Goal: Information Seeking & Learning: Learn about a topic

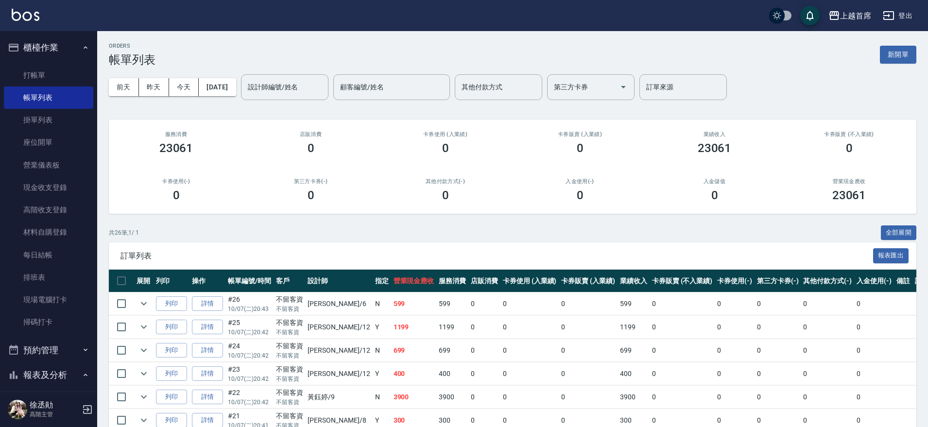
scroll to position [35, 0]
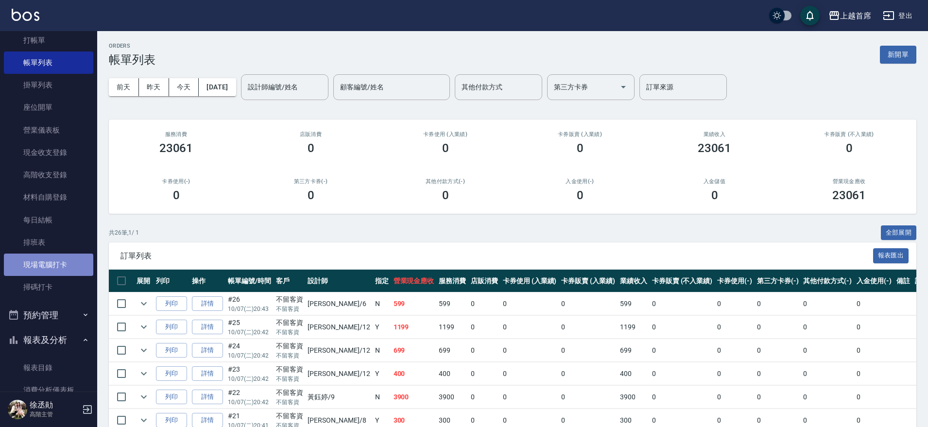
click at [58, 258] on link "現場電腦打卡" at bounding box center [48, 265] width 89 height 22
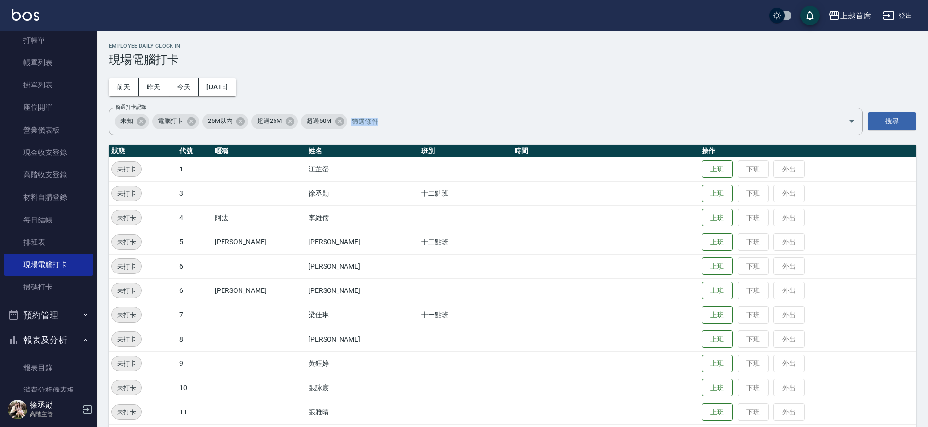
drag, startPoint x: 923, startPoint y: 58, endPoint x: 932, endPoint y: 191, distance: 133.4
click at [927, 193] on html "上越首席 登出 櫃檯作業 打帳單 帳單列表 掛單列表 座位開單 營業儀表板 現金收支登錄 高階收支登錄 材料自購登錄 每日結帳 排班表 現場電腦打卡 掃碼打卡…" at bounding box center [464, 388] width 928 height 776
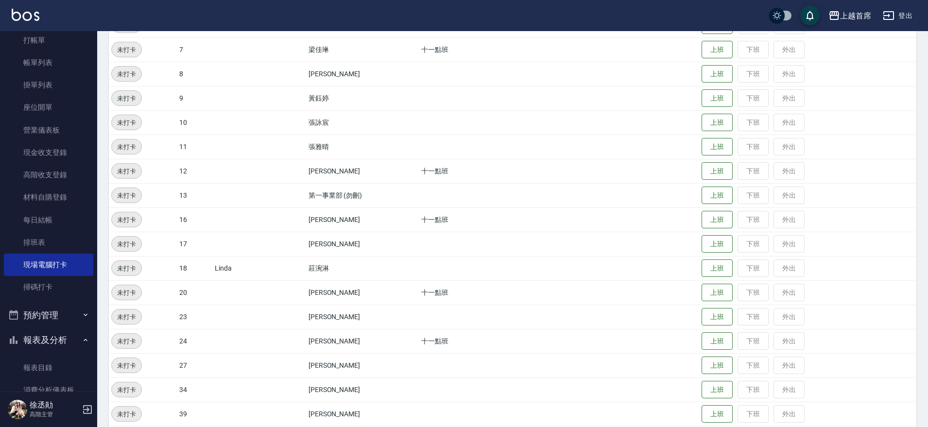
scroll to position [267, 0]
click at [921, 258] on div "Employee Daily Clock In 現場電腦打卡 [DATE] [DATE] [DATE] [DATE] 篩選打卡記錄 未知 電腦打卡 25M以內…" at bounding box center [512, 136] width 831 height 745
click at [709, 260] on button "上班" at bounding box center [716, 266] width 31 height 17
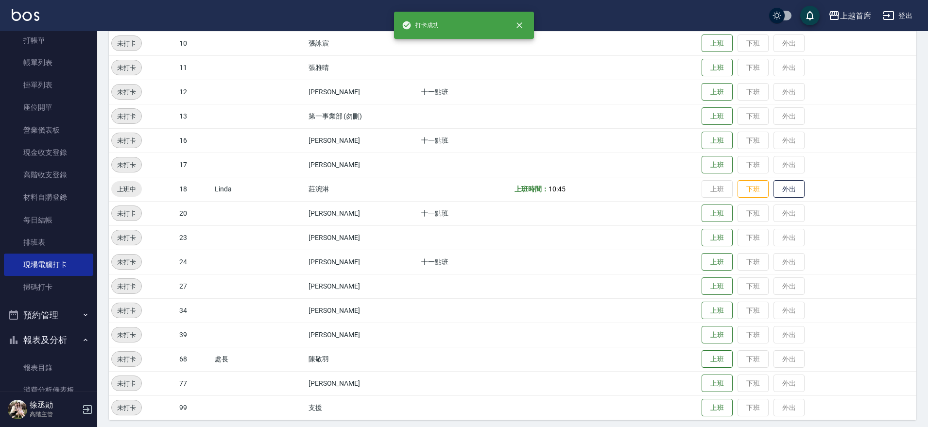
scroll to position [349, 0]
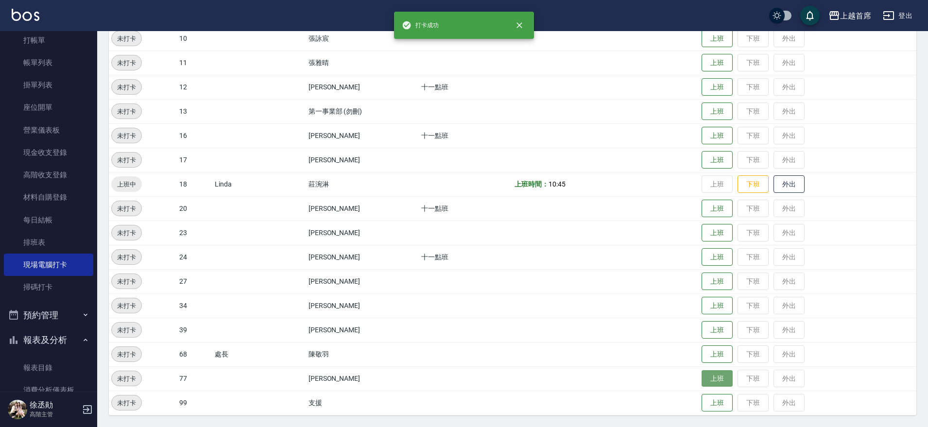
click at [717, 374] on button "上班" at bounding box center [716, 378] width 31 height 17
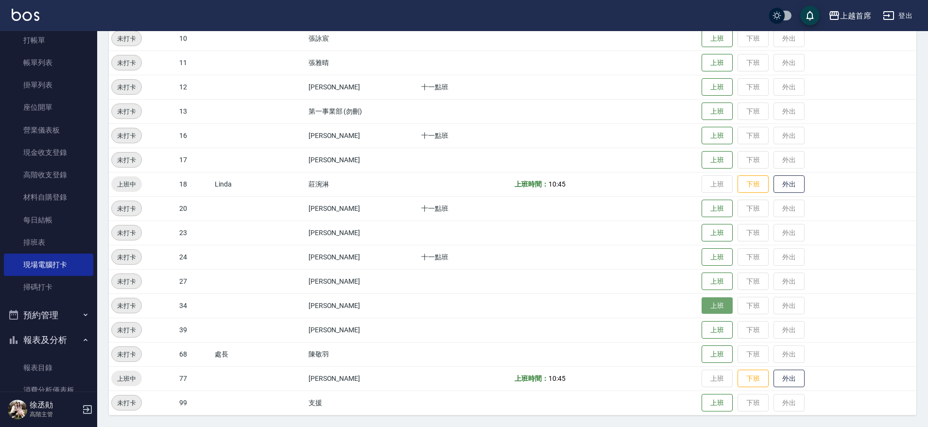
click at [711, 305] on button "上班" at bounding box center [716, 305] width 31 height 17
click at [717, 278] on button "上班" at bounding box center [716, 281] width 31 height 17
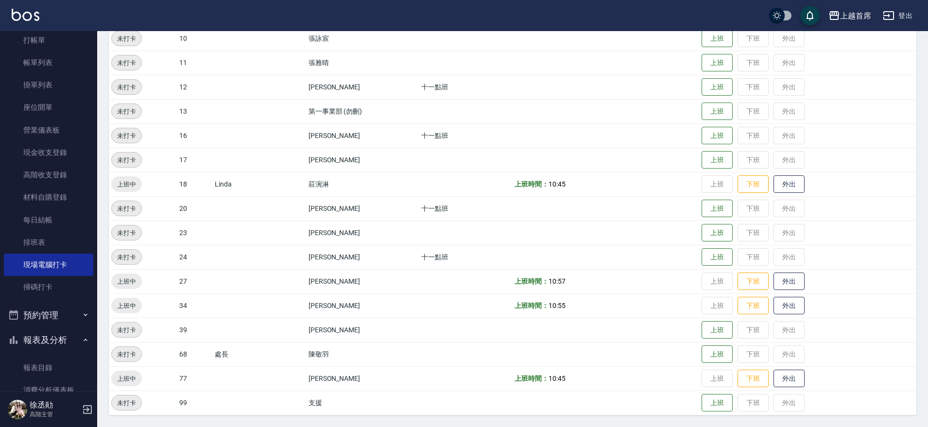
drag, startPoint x: 457, startPoint y: 274, endPoint x: 464, endPoint y: 279, distance: 8.8
click at [458, 280] on td at bounding box center [466, 281] width 94 height 24
drag, startPoint x: 478, startPoint y: 288, endPoint x: 641, endPoint y: 282, distance: 162.4
click at [641, 282] on tr "上班中 27 [PERSON_NAME] 上班時間： 10:57 上班 下班 外出" at bounding box center [512, 281] width 807 height 24
click at [676, 298] on td "上班時間： 10:55" at bounding box center [605, 305] width 187 height 24
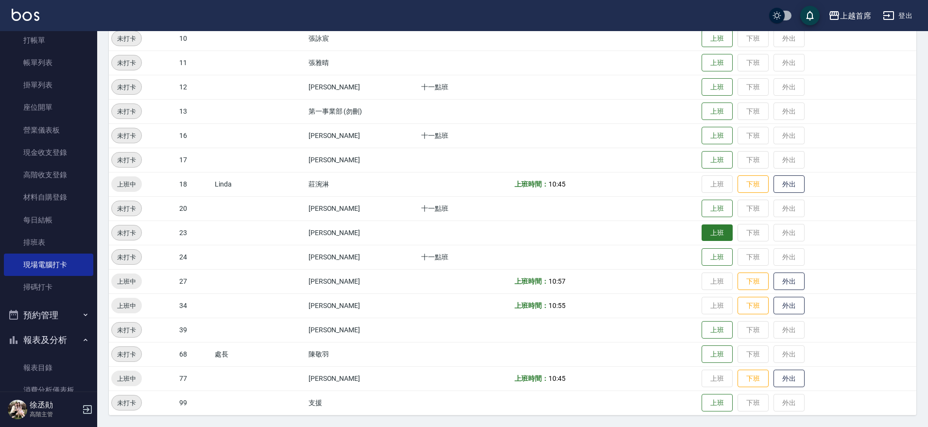
click at [709, 232] on button "上班" at bounding box center [716, 232] width 31 height 17
click at [710, 330] on button "上班" at bounding box center [716, 330] width 31 height 17
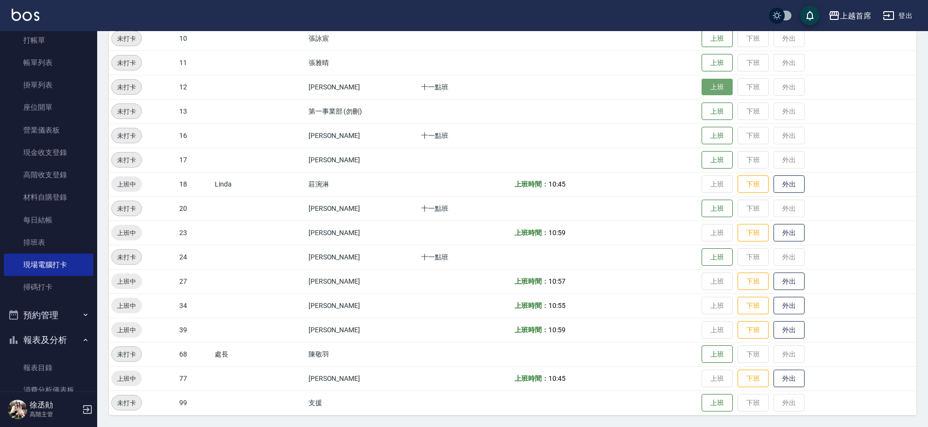
click at [701, 85] on button "上班" at bounding box center [716, 87] width 31 height 17
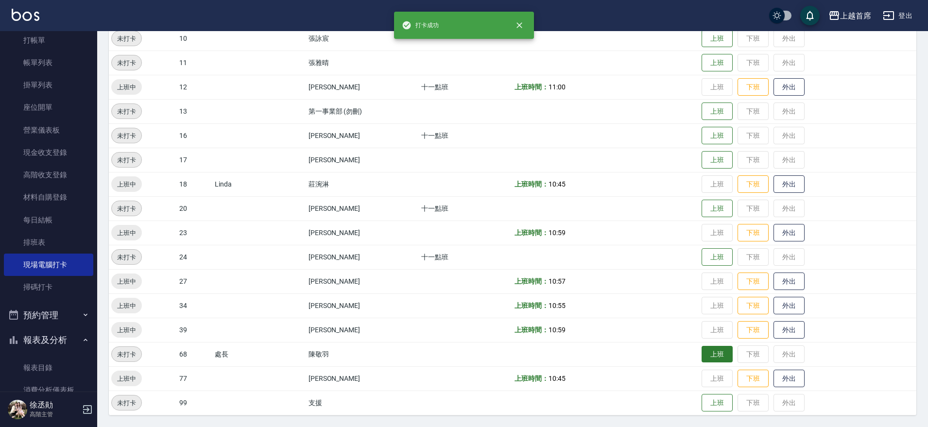
click at [712, 361] on button "上班" at bounding box center [716, 354] width 31 height 17
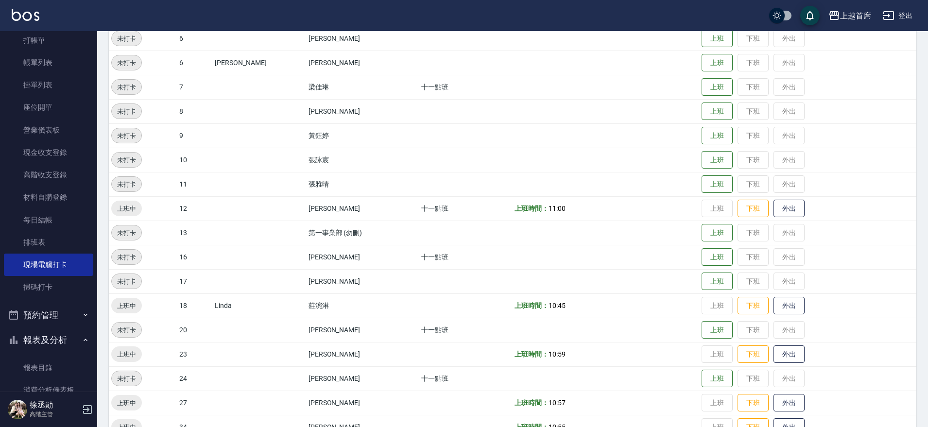
scroll to position [0, 0]
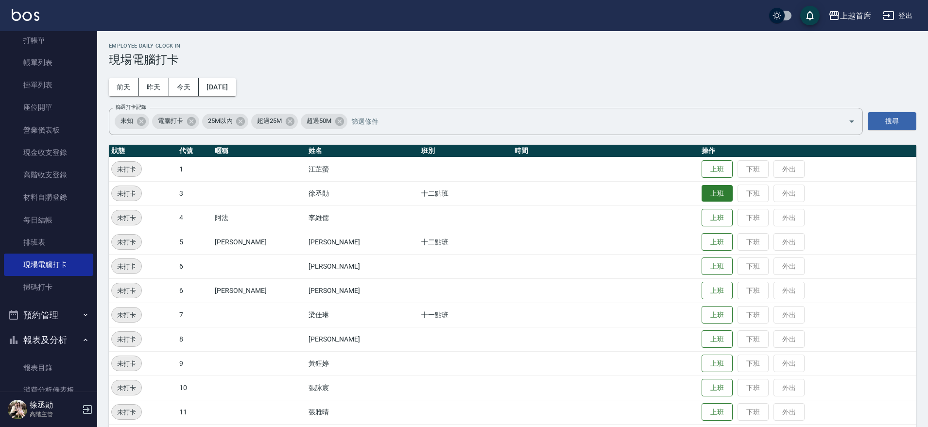
click at [706, 193] on button "上班" at bounding box center [716, 193] width 31 height 17
click at [722, 315] on button "上班" at bounding box center [716, 314] width 31 height 17
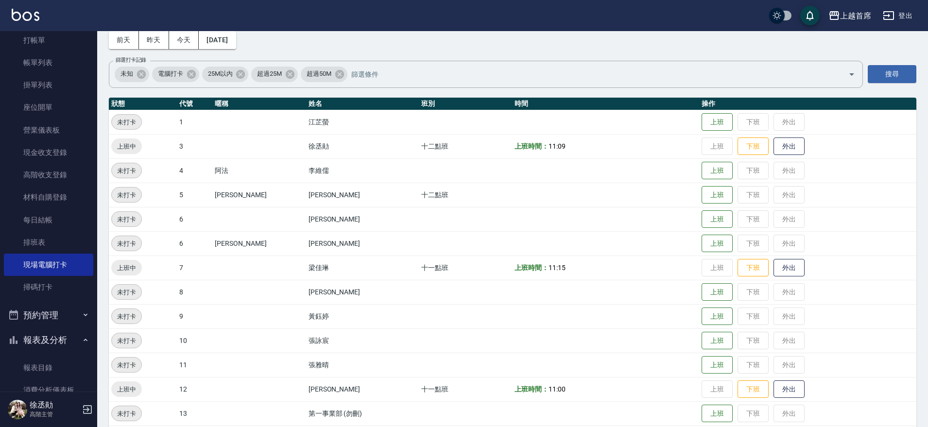
scroll to position [11, 0]
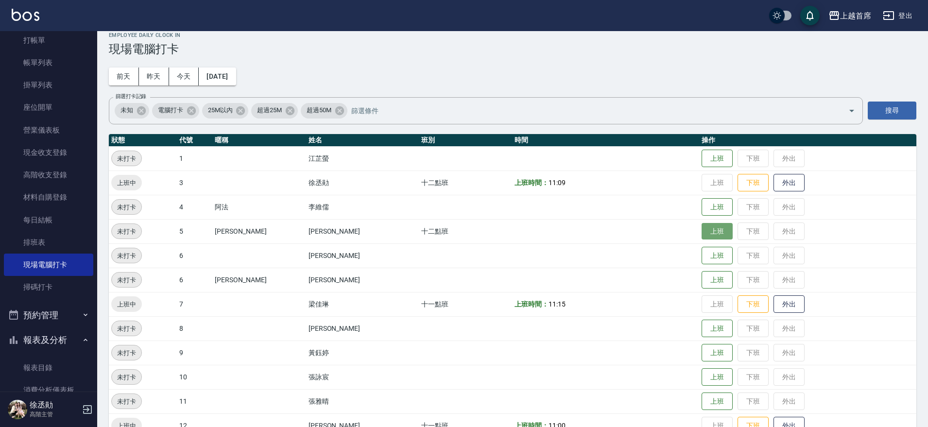
click at [720, 232] on button "上班" at bounding box center [716, 231] width 31 height 17
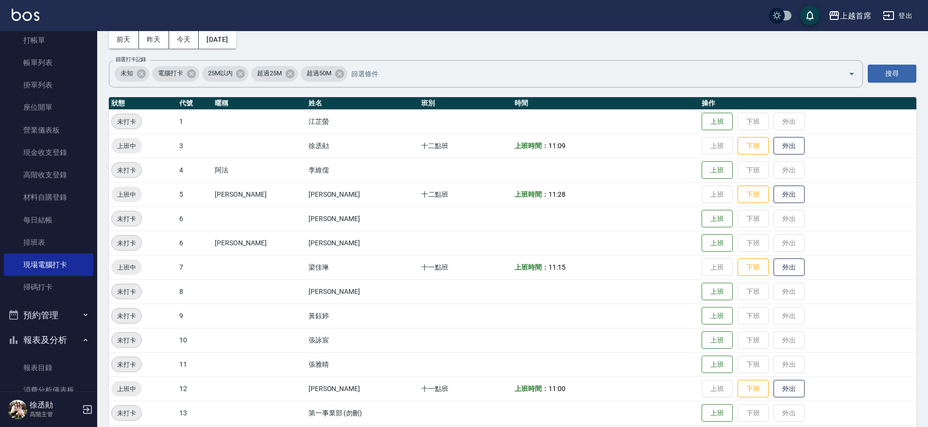
scroll to position [61, 0]
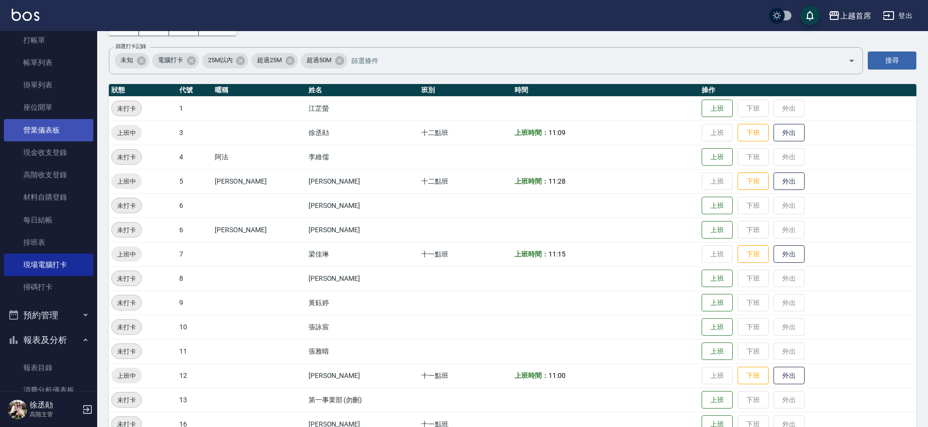
drag, startPoint x: 90, startPoint y: 117, endPoint x: 87, endPoint y: 133, distance: 16.4
click at [85, 135] on nav "櫃檯作業 打帳單 帳單列表 掛單列表 座位開單 營業儀表板 現金收支登錄 高階收支登錄 材料自購登錄 每日結帳 排班表 現場電腦打卡 掃碼打卡 預約管理 預約…" at bounding box center [48, 211] width 97 height 360
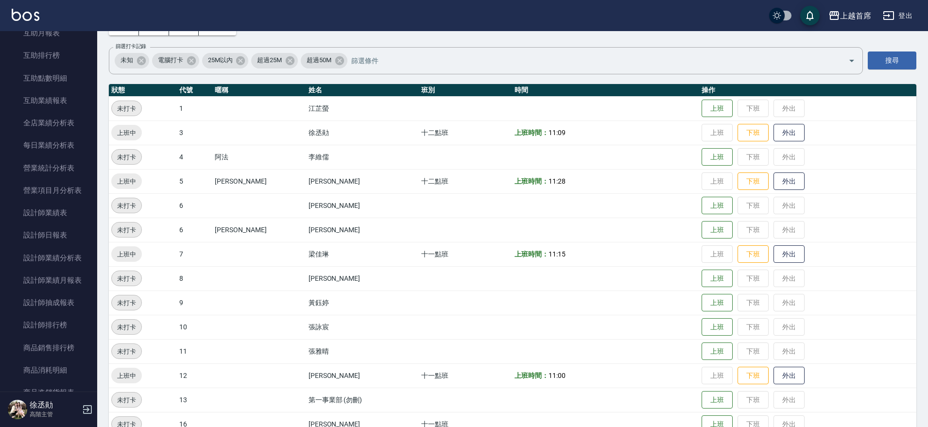
scroll to position [506, 0]
click at [52, 319] on link "設計師排行榜" at bounding box center [48, 323] width 89 height 22
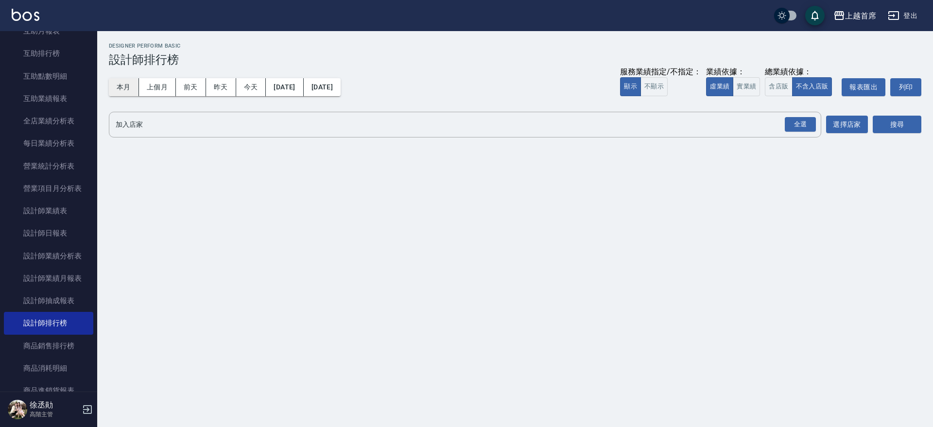
click at [127, 95] on button "本月" at bounding box center [124, 87] width 30 height 18
drag, startPoint x: 747, startPoint y: 90, endPoint x: 756, endPoint y: 90, distance: 8.7
click at [747, 90] on button "實業績" at bounding box center [745, 86] width 27 height 19
click at [768, 84] on button "含店販" at bounding box center [777, 86] width 27 height 19
click at [791, 120] on div "全選" at bounding box center [799, 124] width 31 height 15
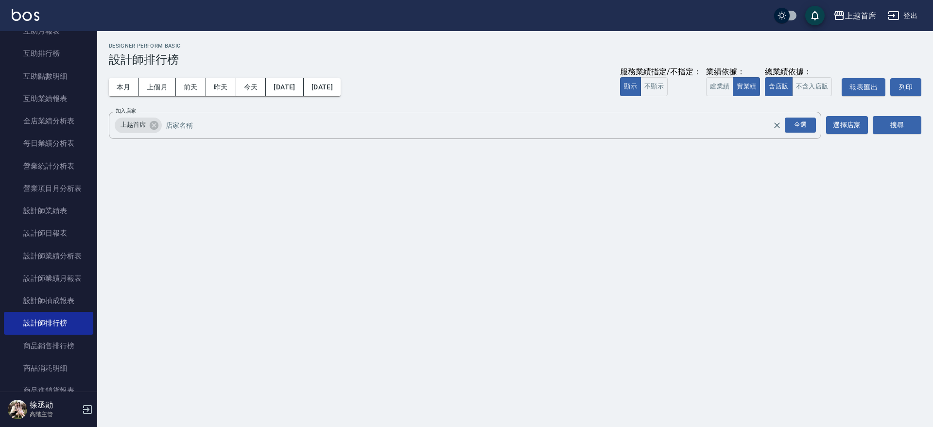
drag, startPoint x: 932, startPoint y: 131, endPoint x: 914, endPoint y: 126, distance: 18.0
click at [927, 130] on div "上越首席 [DATE] - [DATE] 設計師排行榜 列印時間： [DATE][PHONE_NUMBER]:32 Designer Perform Basi…" at bounding box center [514, 92] width 835 height 123
click at [913, 126] on button "搜尋" at bounding box center [896, 125] width 49 height 18
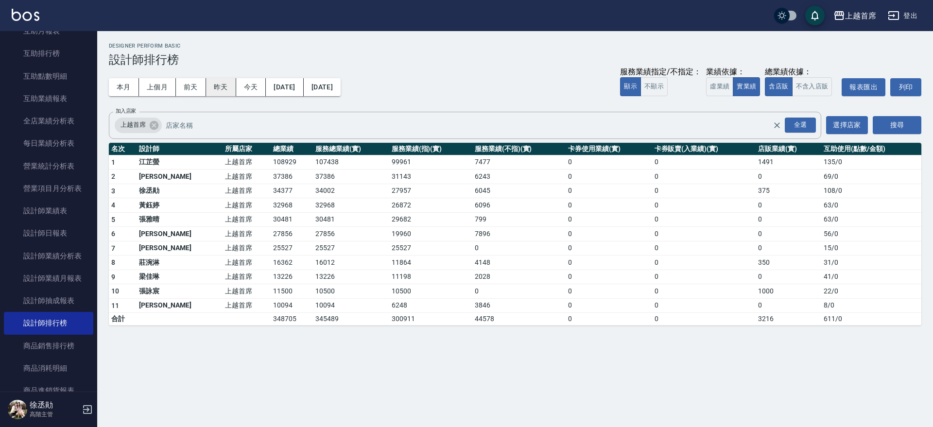
drag, startPoint x: 221, startPoint y: 86, endPoint x: 216, endPoint y: 87, distance: 5.4
click at [218, 87] on button "昨天" at bounding box center [221, 87] width 30 height 18
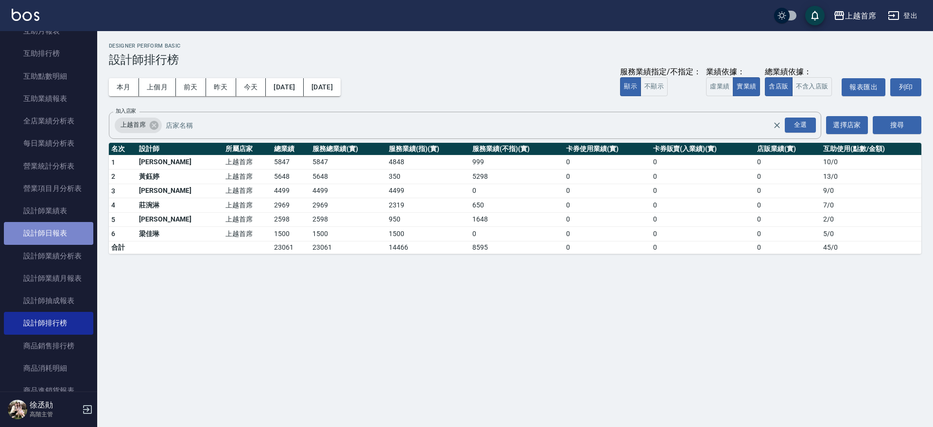
click at [74, 232] on link "設計師日報表" at bounding box center [48, 233] width 89 height 22
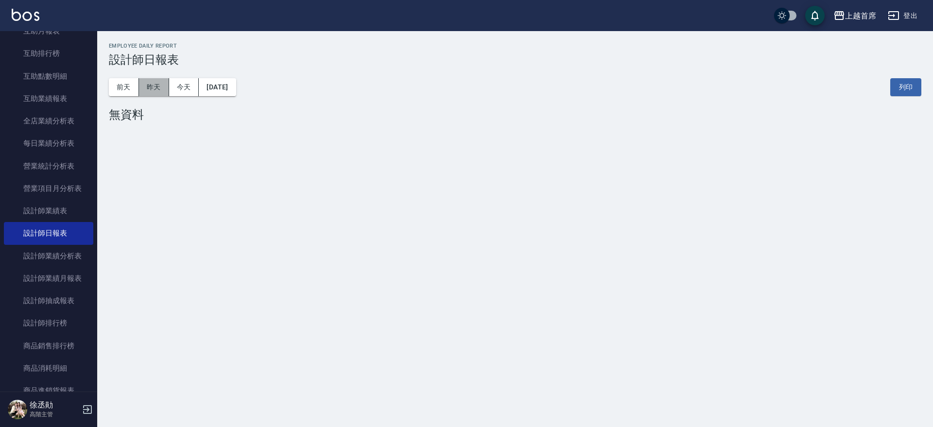
click at [158, 91] on button "昨天" at bounding box center [154, 87] width 30 height 18
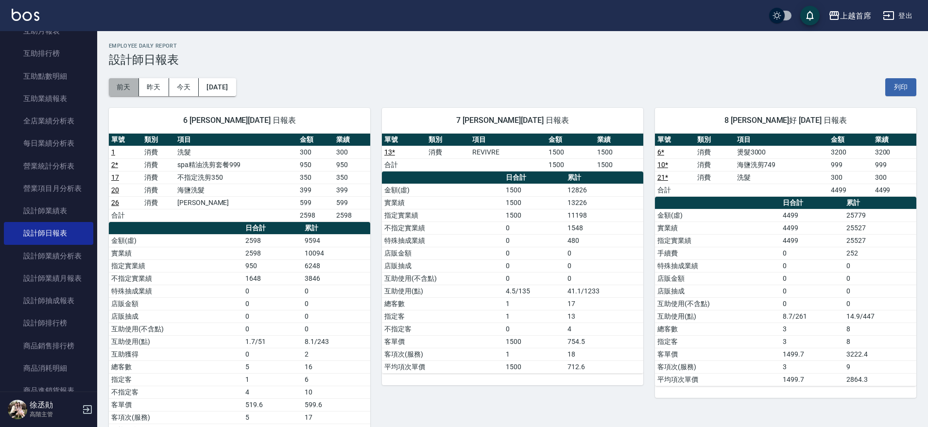
click at [119, 86] on button "前天" at bounding box center [124, 87] width 30 height 18
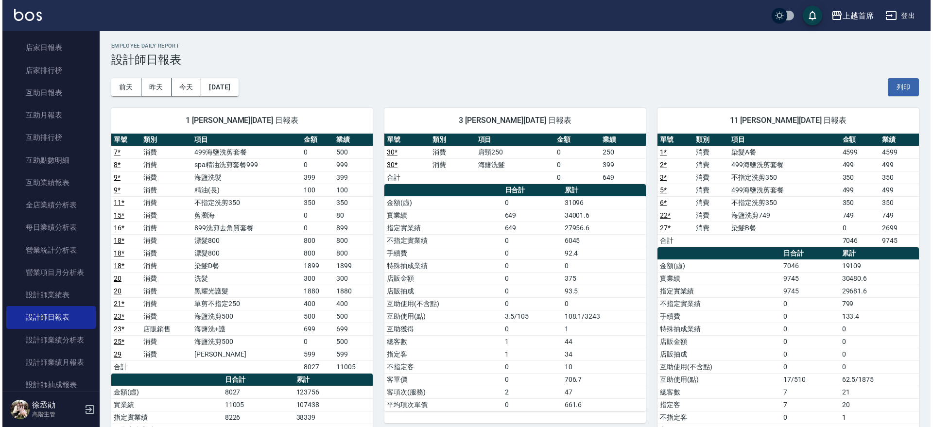
scroll to position [417, 0]
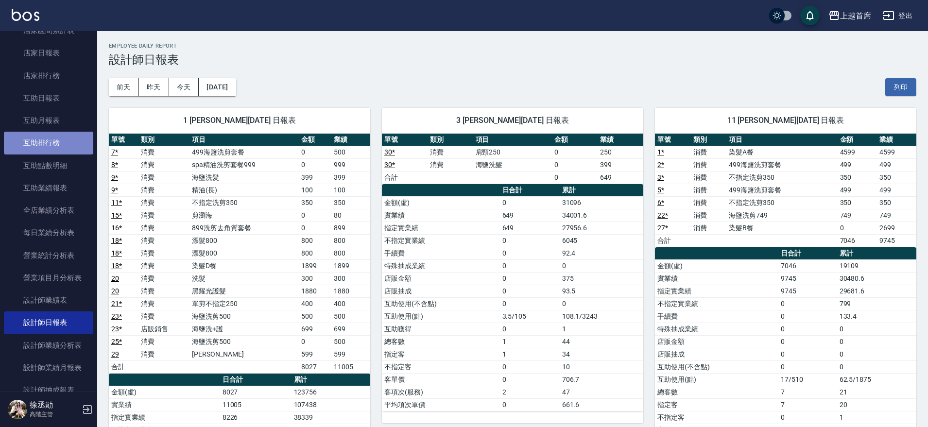
click at [68, 144] on link "互助排行榜" at bounding box center [48, 143] width 89 height 22
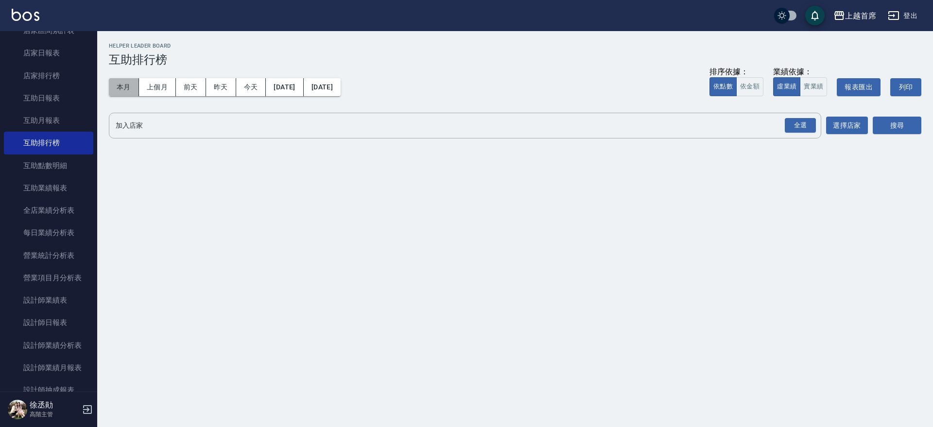
click at [130, 85] on button "本月" at bounding box center [124, 87] width 30 height 18
click at [802, 82] on button "實業績" at bounding box center [812, 86] width 27 height 19
click at [762, 86] on button "依金額" at bounding box center [749, 86] width 27 height 19
click at [793, 120] on div "全選" at bounding box center [799, 125] width 31 height 15
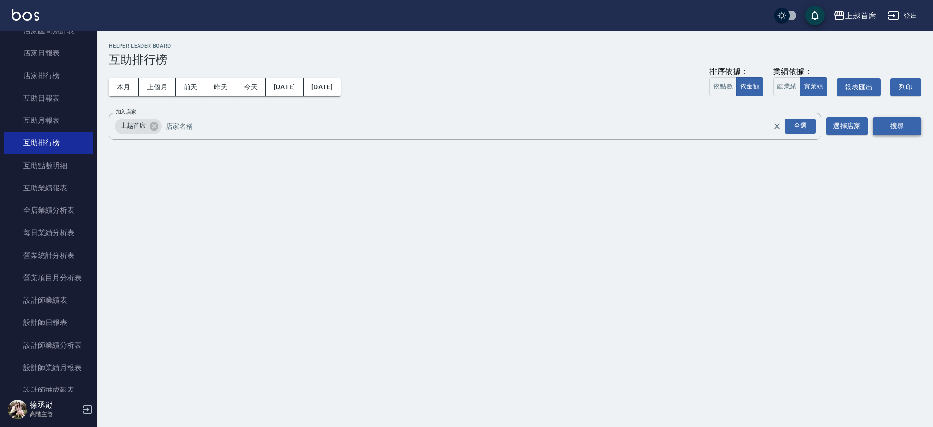
click at [881, 124] on button "搜尋" at bounding box center [896, 126] width 49 height 18
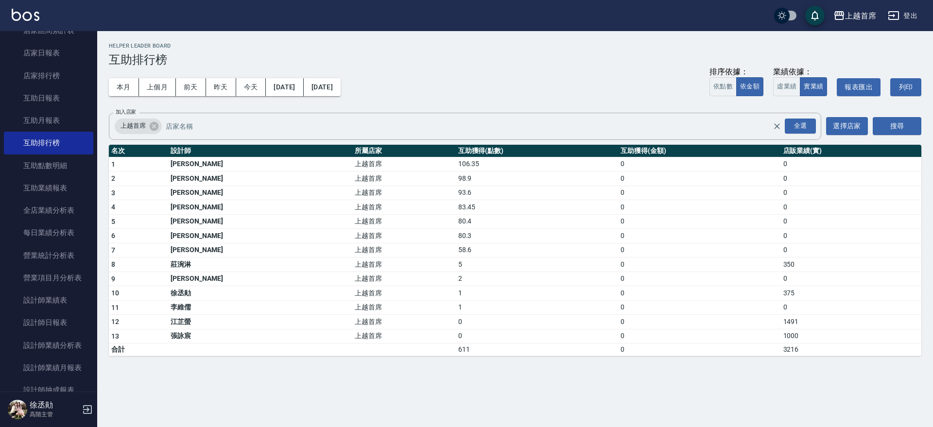
click at [263, 63] on h3 "互助排行榜" at bounding box center [515, 60] width 812 height 14
click at [84, 215] on link "全店業績分析表" at bounding box center [48, 210] width 89 height 22
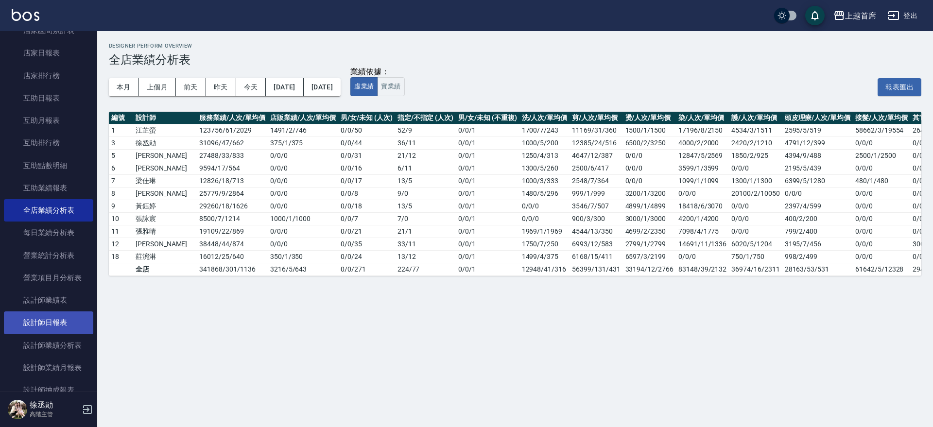
click at [60, 328] on link "設計師日報表" at bounding box center [48, 322] width 89 height 22
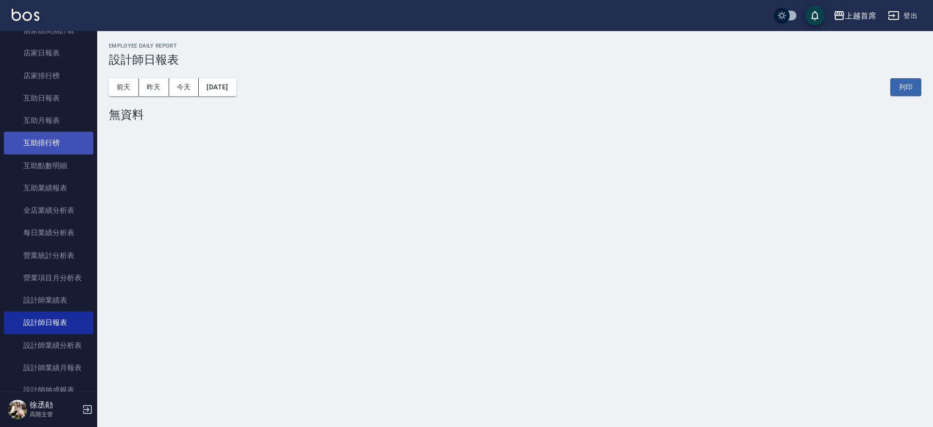
click at [33, 139] on link "互助排行榜" at bounding box center [48, 143] width 89 height 22
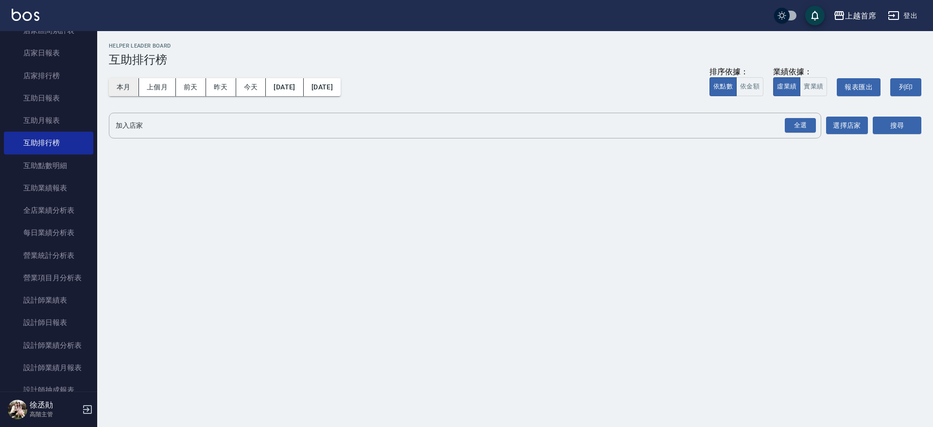
click at [117, 85] on button "本月" at bounding box center [124, 87] width 30 height 18
click at [787, 126] on div "全選" at bounding box center [799, 125] width 31 height 15
click at [906, 120] on button "搜尋" at bounding box center [896, 126] width 49 height 18
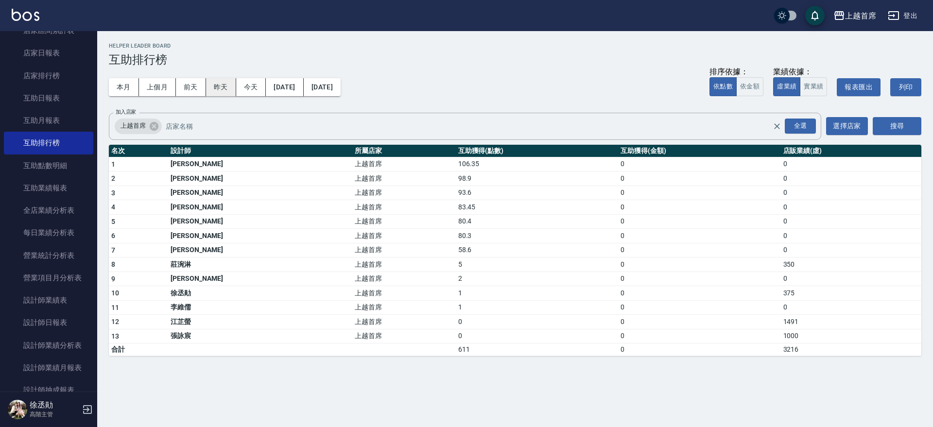
click at [231, 89] on button "昨天" at bounding box center [221, 87] width 30 height 18
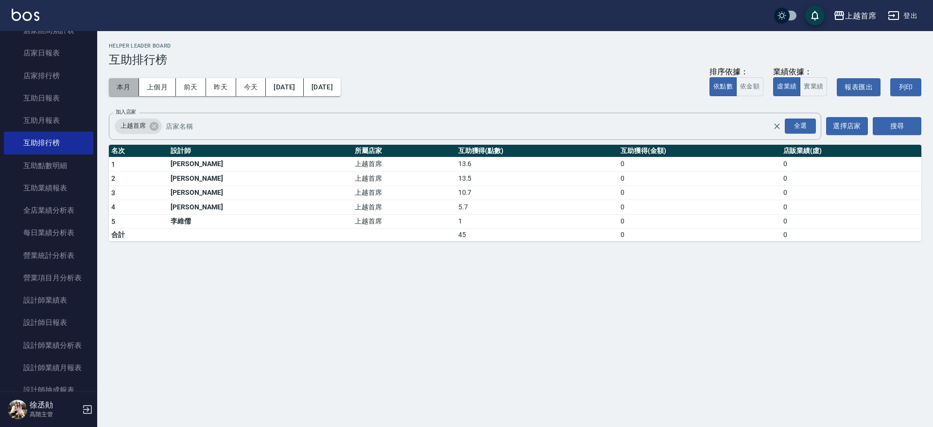
click at [121, 87] on button "本月" at bounding box center [124, 87] width 30 height 18
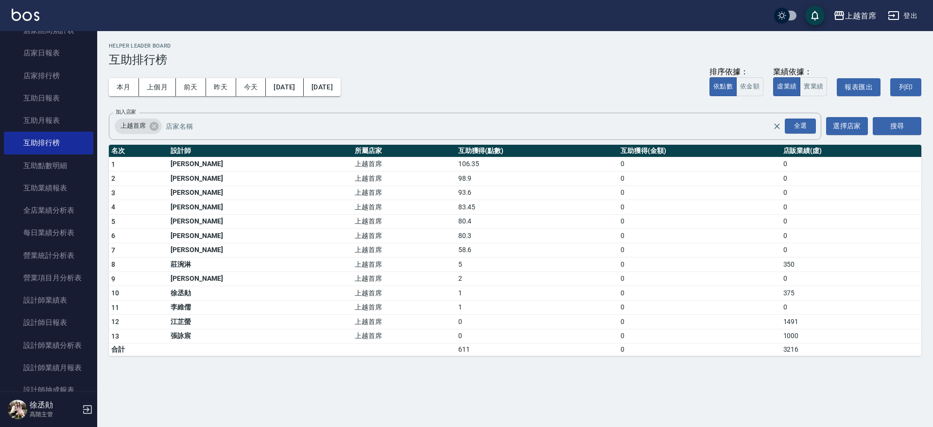
click at [407, 85] on div "本月 上個月 [DATE] [DATE] [DATE] [DATE] [DATE] 排序依據： 依點數 依金額 業績依據： 虛業績 實業績 報表匯出 列印" at bounding box center [515, 87] width 812 height 41
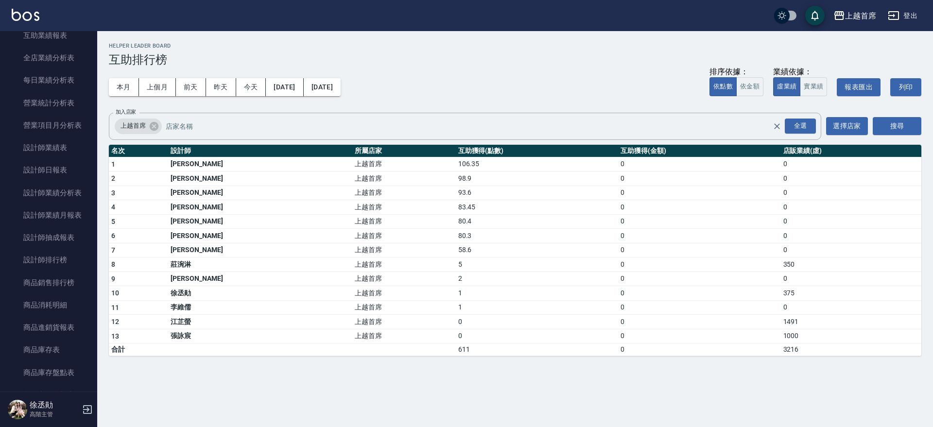
scroll to position [660, 0]
click at [75, 174] on link "設計師排行榜" at bounding box center [48, 169] width 89 height 22
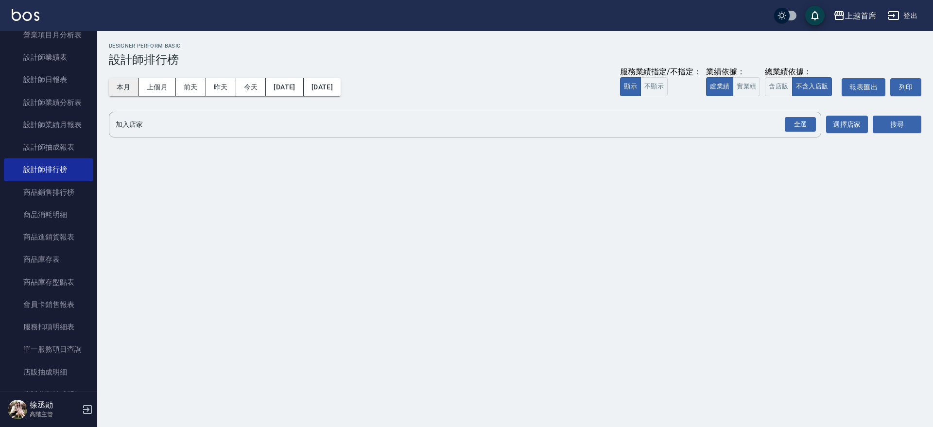
click at [123, 91] on button "本月" at bounding box center [124, 87] width 30 height 18
click at [752, 91] on button "實業績" at bounding box center [745, 86] width 27 height 19
drag, startPoint x: 771, startPoint y: 85, endPoint x: 781, endPoint y: 91, distance: 11.1
click at [776, 89] on button "含店販" at bounding box center [777, 86] width 27 height 19
drag, startPoint x: 804, startPoint y: 124, endPoint x: 845, endPoint y: 127, distance: 40.9
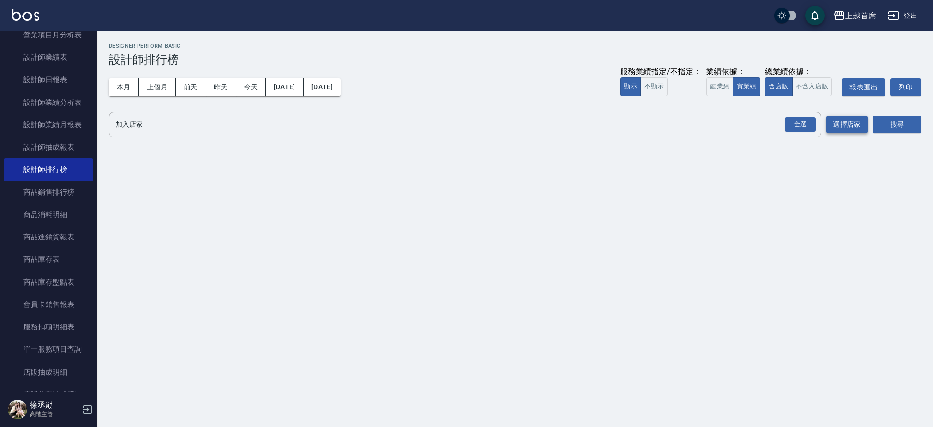
click at [805, 124] on div "全選" at bounding box center [799, 124] width 31 height 15
click at [913, 126] on button "搜尋" at bounding box center [896, 125] width 49 height 18
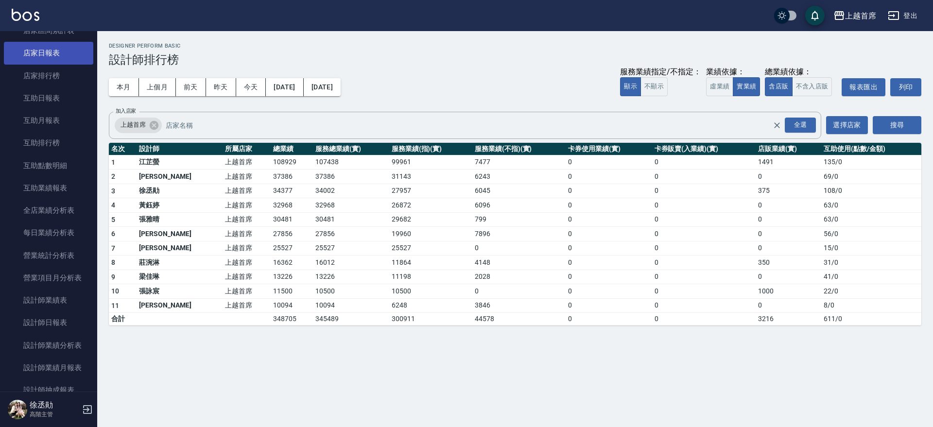
scroll to position [356, 0]
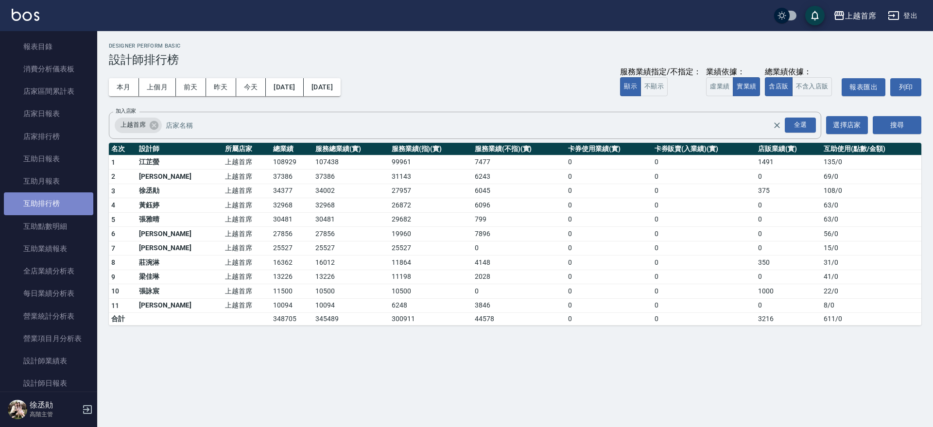
click at [71, 195] on link "互助排行榜" at bounding box center [48, 203] width 89 height 22
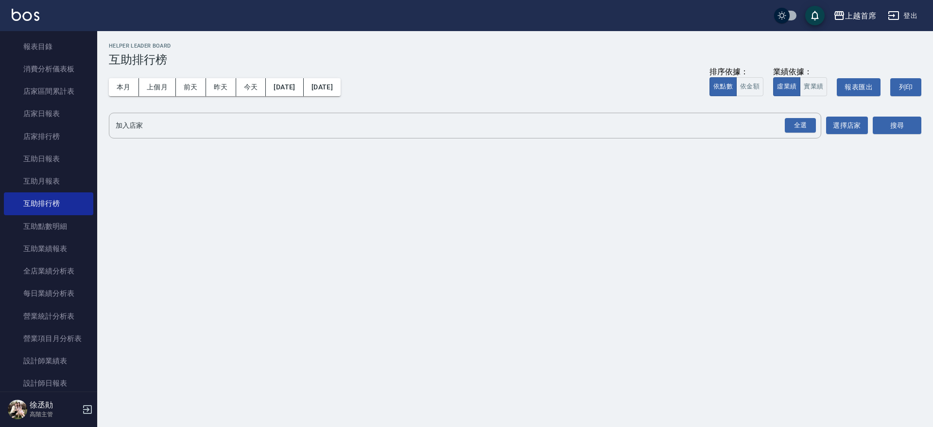
drag, startPoint x: 101, startPoint y: 82, endPoint x: 113, endPoint y: 88, distance: 13.5
click at [102, 83] on div "上越首席 [DATE] - [DATE] 互助排行榜 列印時間： [DATE][PHONE_NUMBER]:47 Helper Leader Board 互助…" at bounding box center [514, 93] width 835 height 124
click at [113, 88] on button "本月" at bounding box center [124, 87] width 30 height 18
click at [803, 127] on div "全選" at bounding box center [799, 125] width 31 height 15
click at [918, 129] on button "搜尋" at bounding box center [896, 126] width 49 height 18
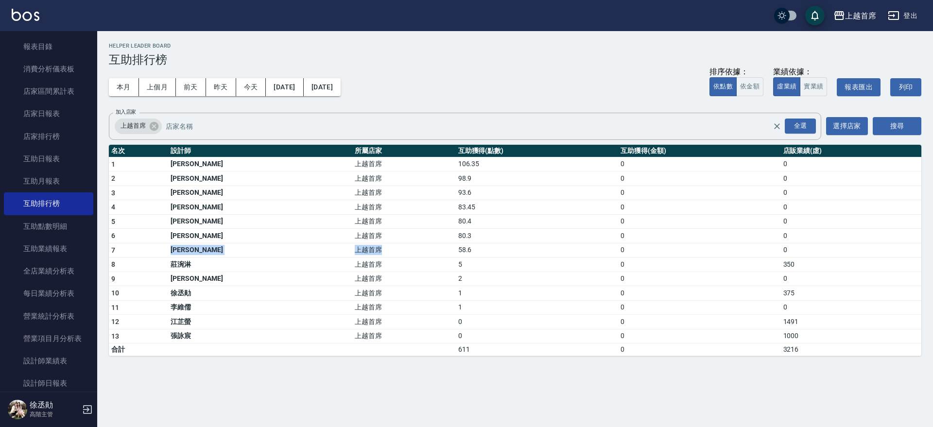
drag, startPoint x: 153, startPoint y: 247, endPoint x: 364, endPoint y: 247, distance: 210.3
click at [364, 247] on tr "7 [PERSON_NAME] 上越首席 58.6 0 0" at bounding box center [515, 250] width 812 height 15
click at [352, 158] on td "上越首席" at bounding box center [403, 164] width 103 height 15
click at [144, 88] on button "上個月" at bounding box center [157, 87] width 37 height 18
